Goal: Obtain resource: Download file/media

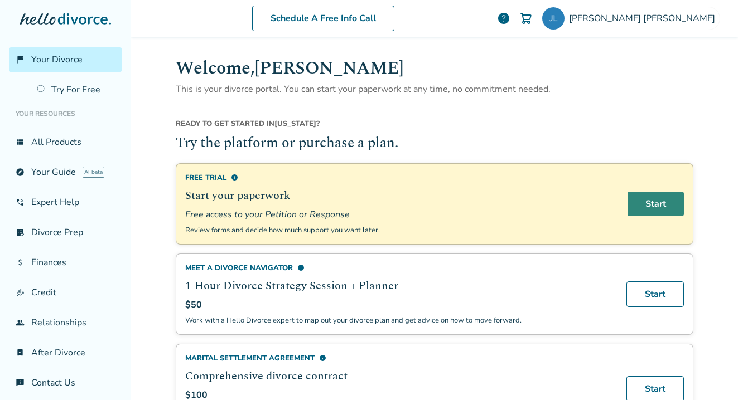
click at [635, 201] on link "Start" at bounding box center [655, 204] width 56 height 25
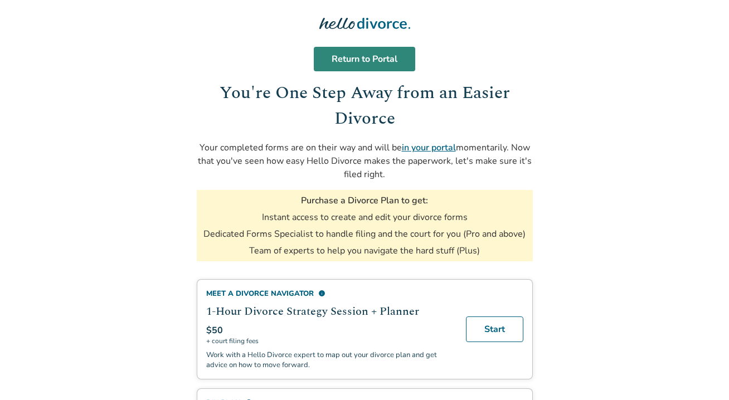
click at [370, 59] on link "Return to Portal" at bounding box center [364, 59] width 101 height 25
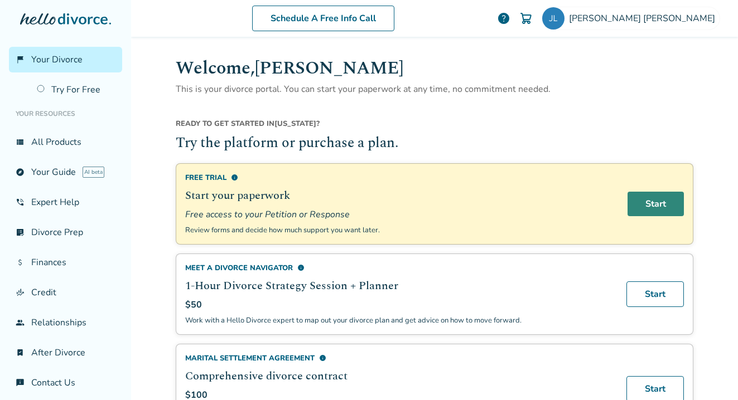
click at [637, 207] on link "Start" at bounding box center [655, 204] width 56 height 25
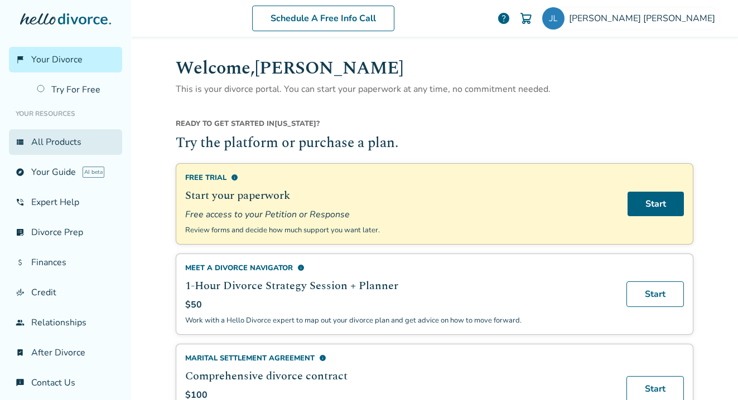
click at [69, 147] on link "view_list All Products" at bounding box center [65, 142] width 113 height 26
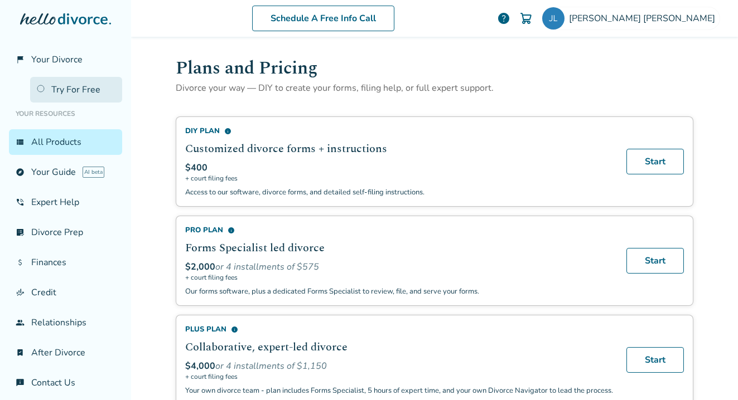
click at [84, 90] on link "Try For Free" at bounding box center [76, 90] width 92 height 26
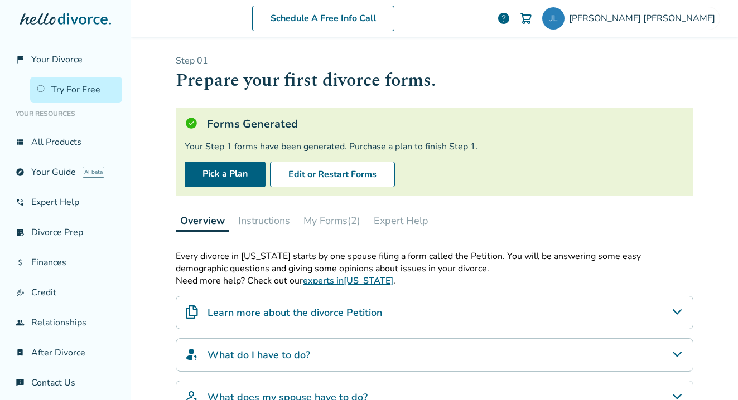
click at [316, 224] on button "My Forms (2)" at bounding box center [332, 221] width 66 height 22
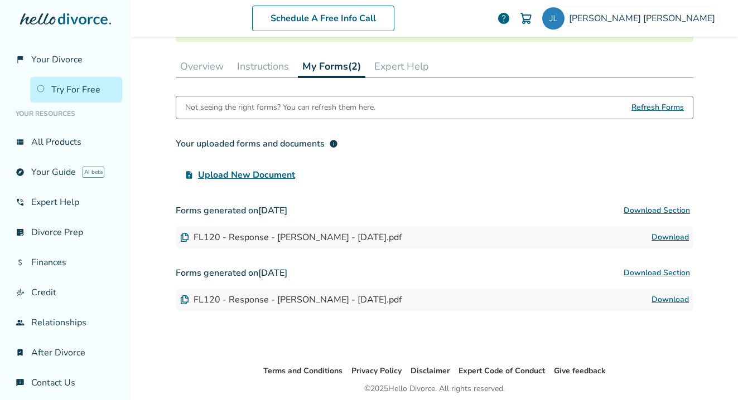
scroll to position [153, 0]
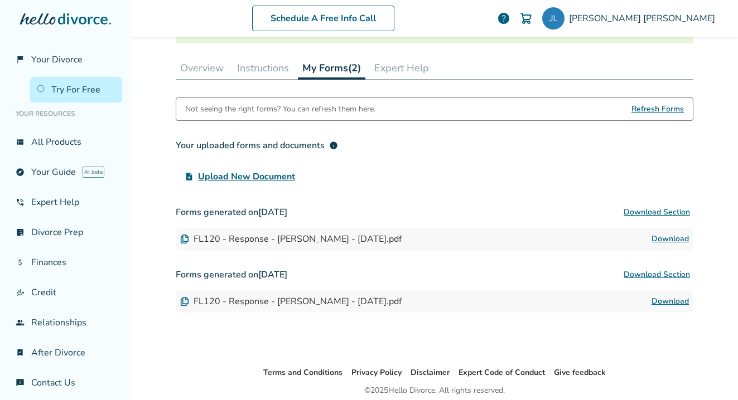
click at [667, 241] on link "Download" at bounding box center [669, 238] width 37 height 13
click at [663, 238] on link "Download" at bounding box center [669, 238] width 37 height 13
